Goal: Task Accomplishment & Management: Manage account settings

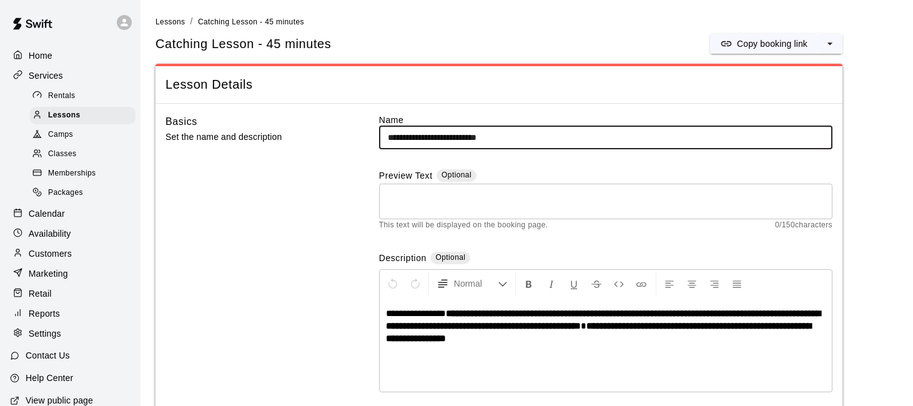
click at [73, 222] on div "Calendar" at bounding box center [70, 213] width 121 height 19
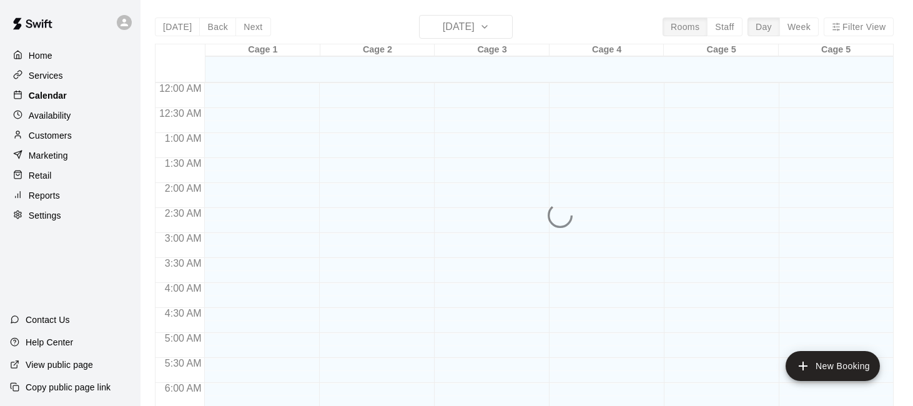
scroll to position [825, 0]
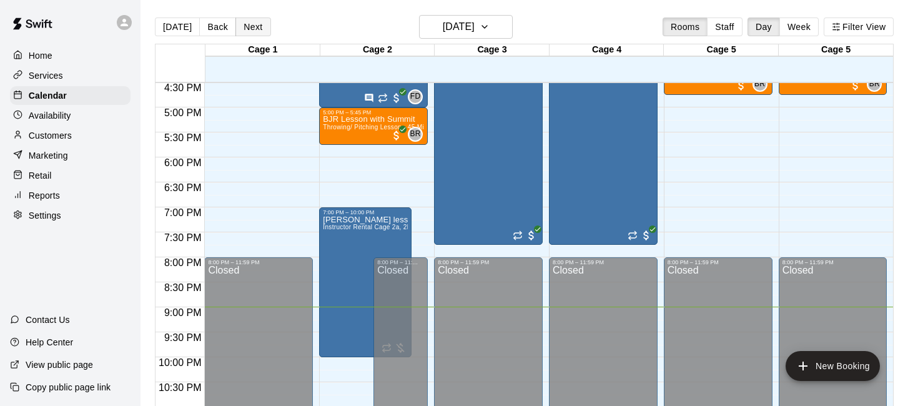
click at [255, 21] on button "Next" at bounding box center [252, 26] width 35 height 19
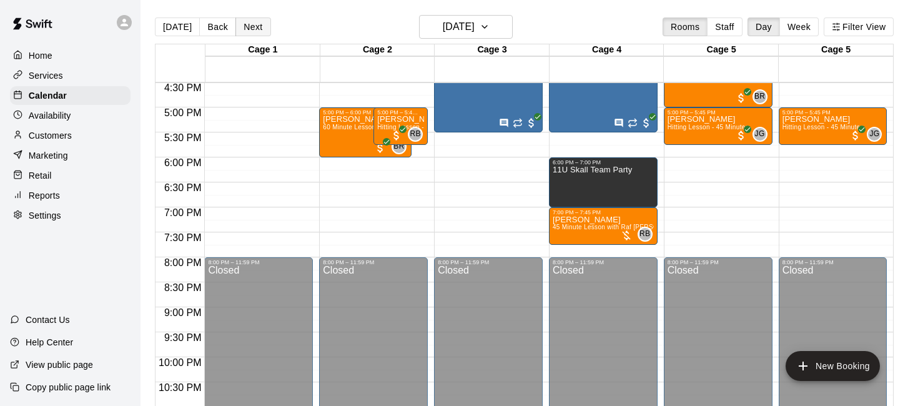
click at [255, 21] on button "Next" at bounding box center [252, 26] width 35 height 19
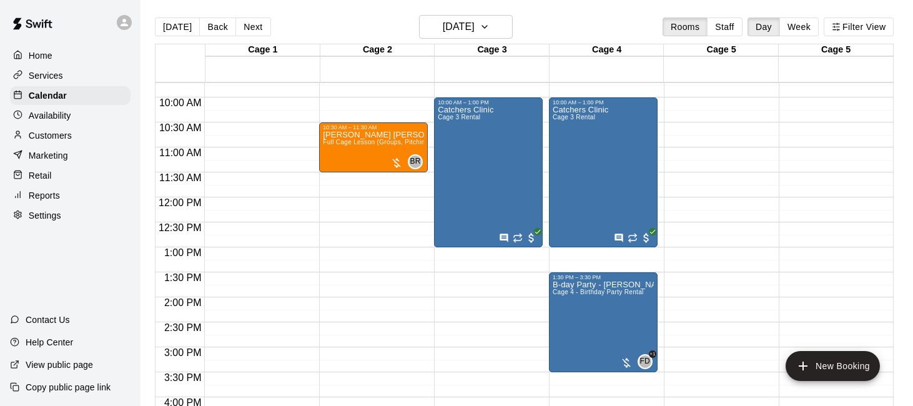
scroll to position [485, 0]
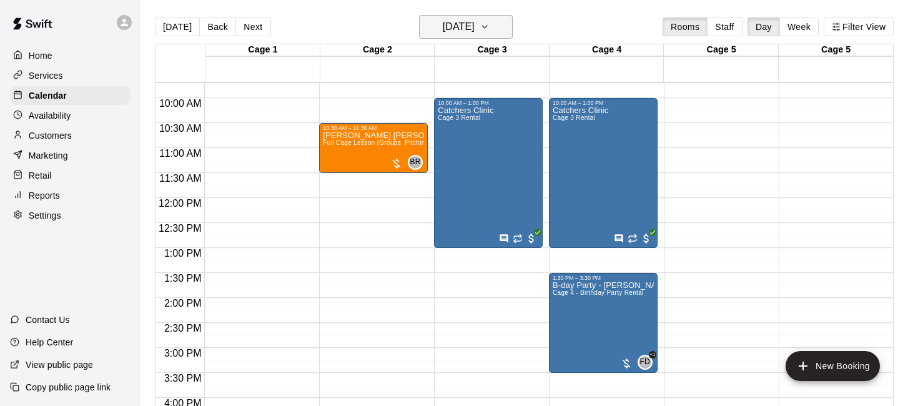
click at [507, 35] on button "Saturday Sep 20" at bounding box center [466, 27] width 94 height 24
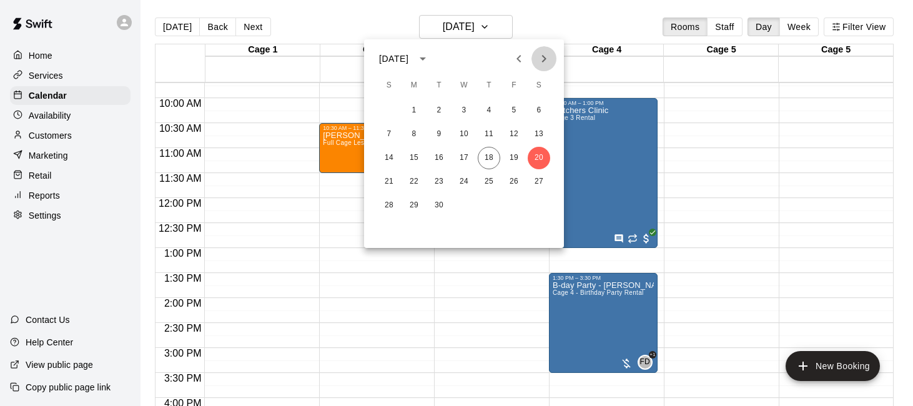
click at [543, 54] on icon "Next month" at bounding box center [544, 58] width 15 height 15
click at [487, 109] on button "2" at bounding box center [489, 110] width 22 height 22
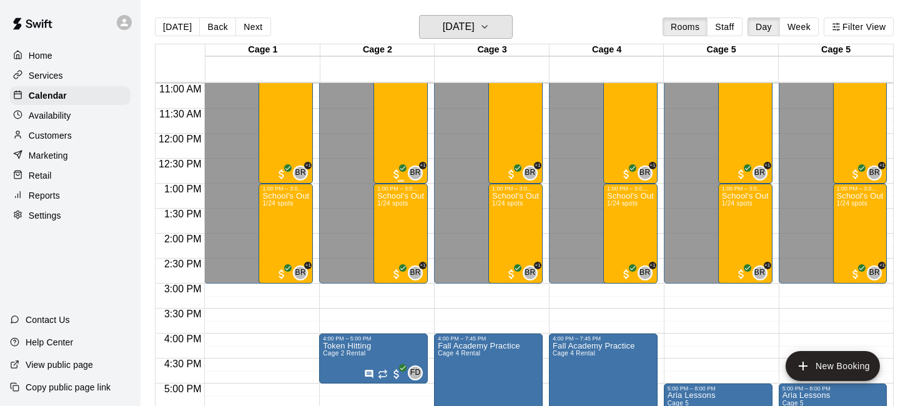
scroll to position [555, 0]
